Goal: Information Seeking & Learning: Compare options

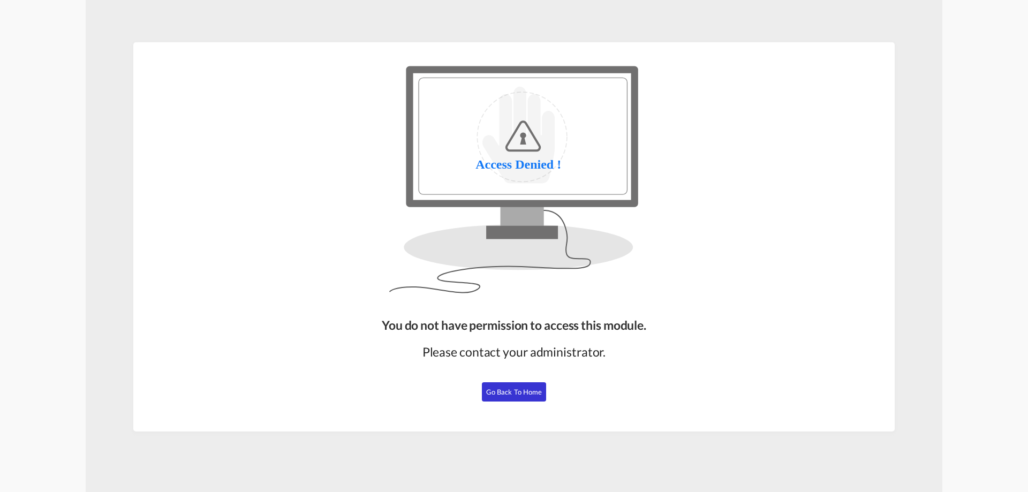
click at [512, 388] on span "Go Back to Home" at bounding box center [514, 392] width 56 height 9
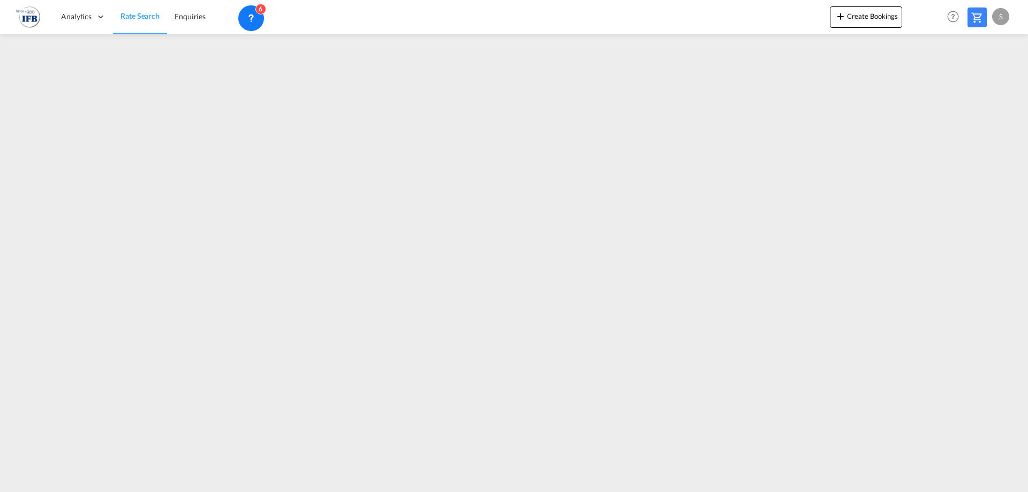
click at [34, 12] on img at bounding box center [28, 17] width 24 height 24
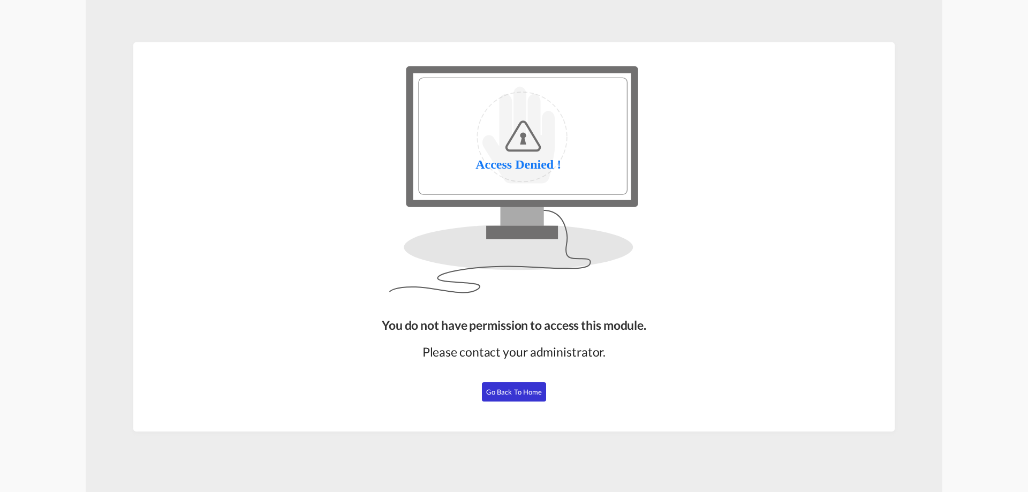
click at [507, 397] on button "Go Back to Home" at bounding box center [514, 391] width 64 height 19
